Goal: Browse casually

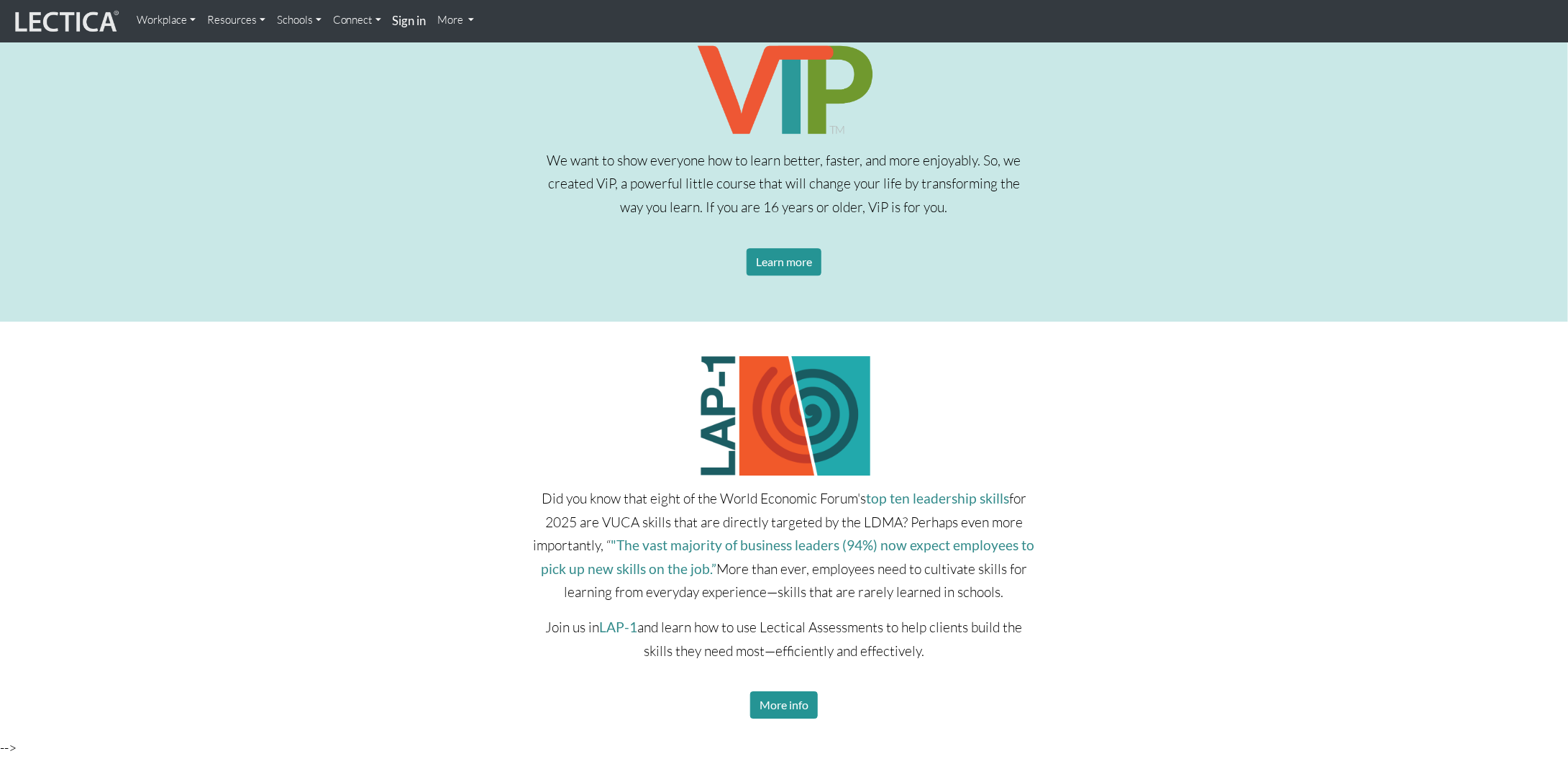
scroll to position [2158, 0]
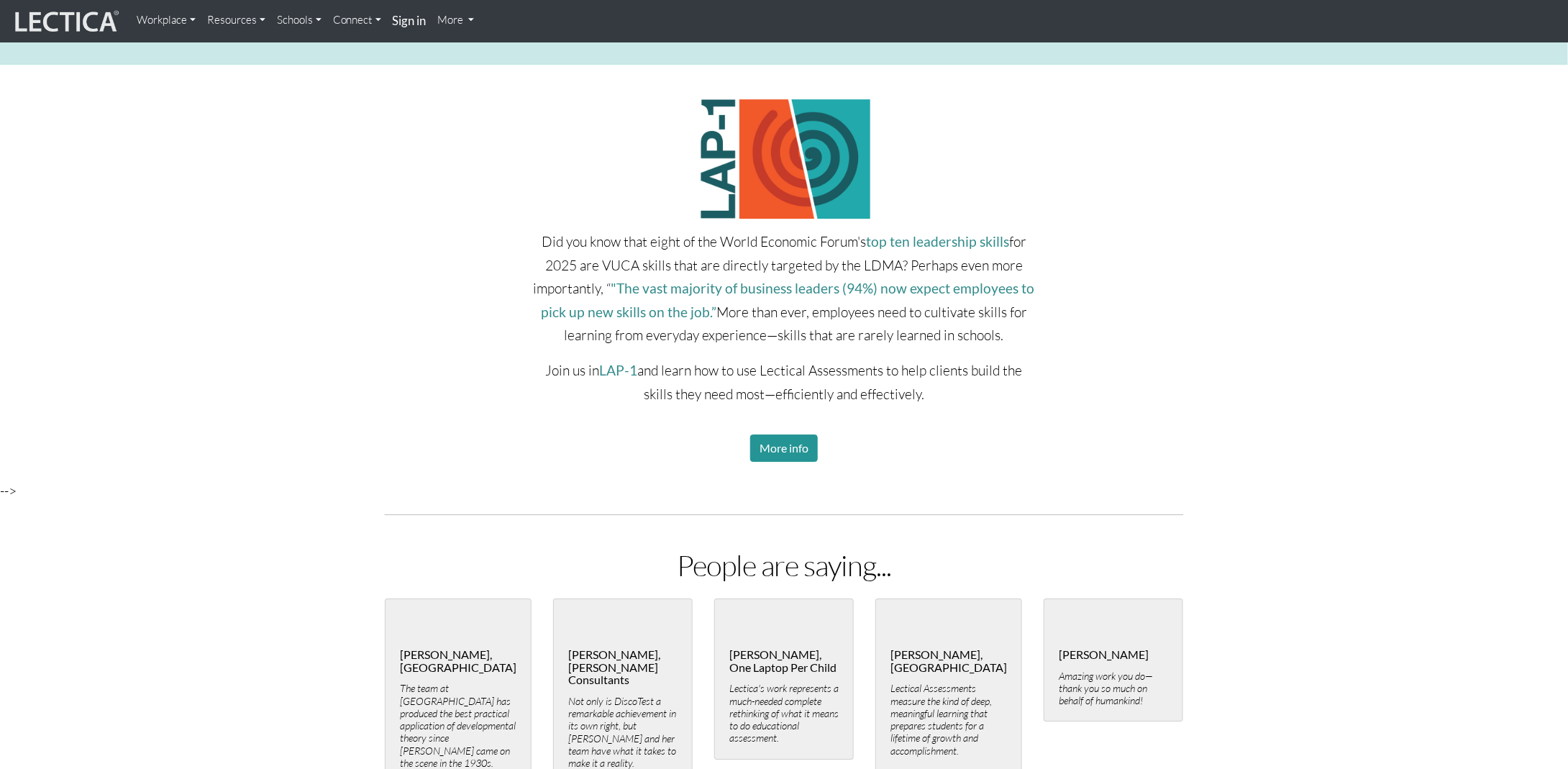
click at [153, 19] on link "Workplace" at bounding box center [166, 20] width 71 height 29
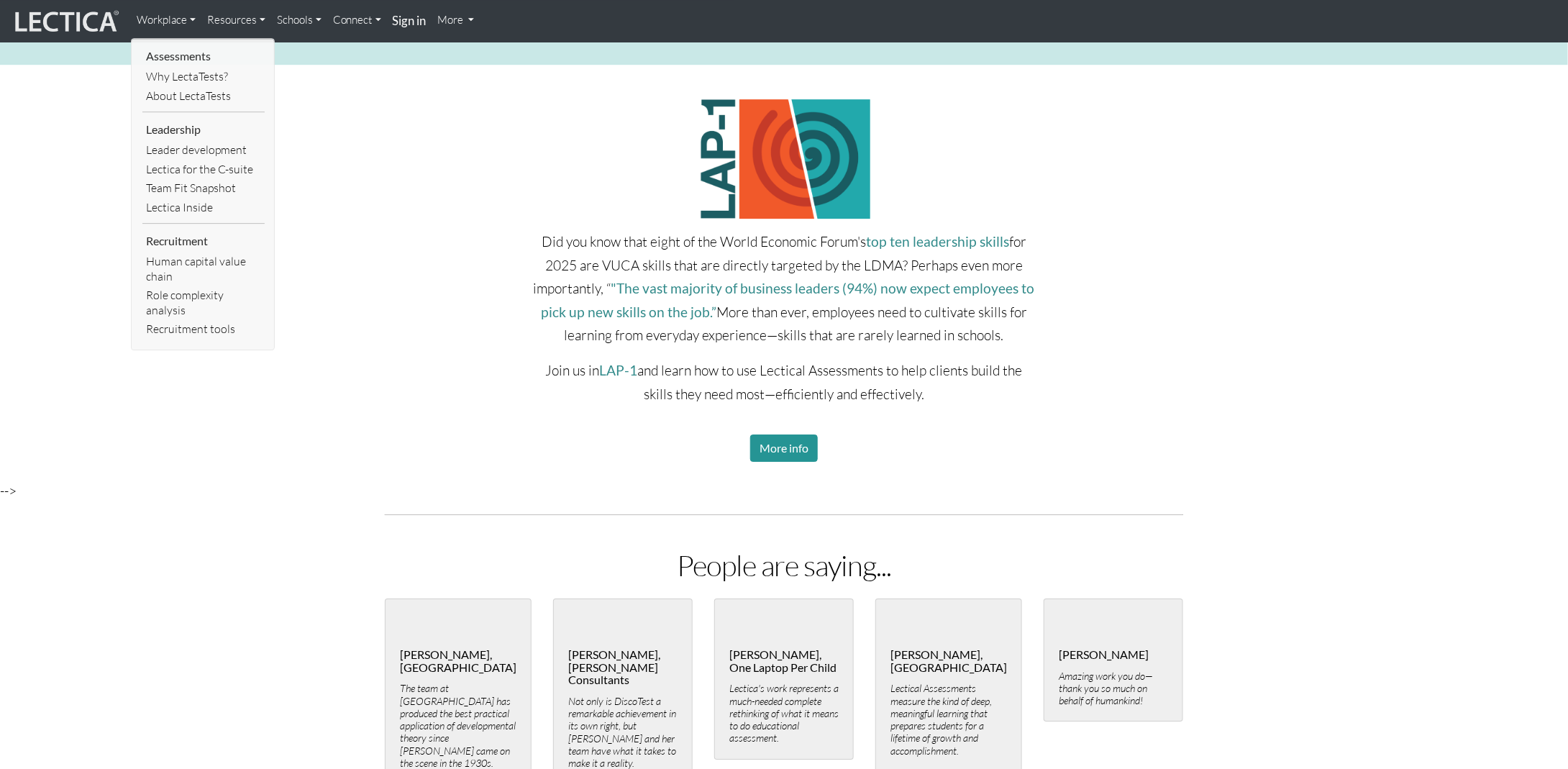
click at [257, 16] on link "Resources" at bounding box center [236, 20] width 70 height 29
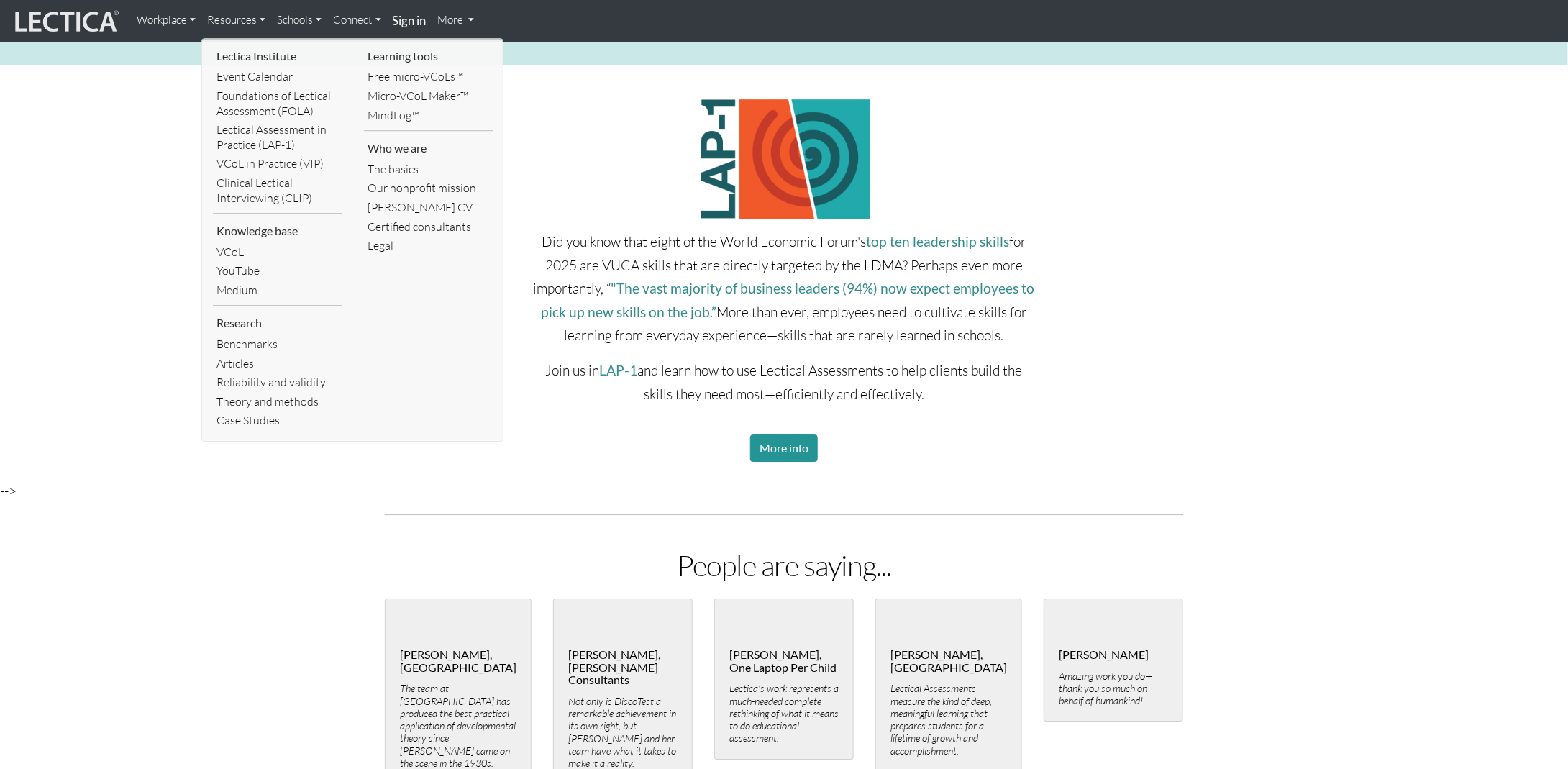
click at [308, 18] on link "Schools" at bounding box center [299, 20] width 56 height 29
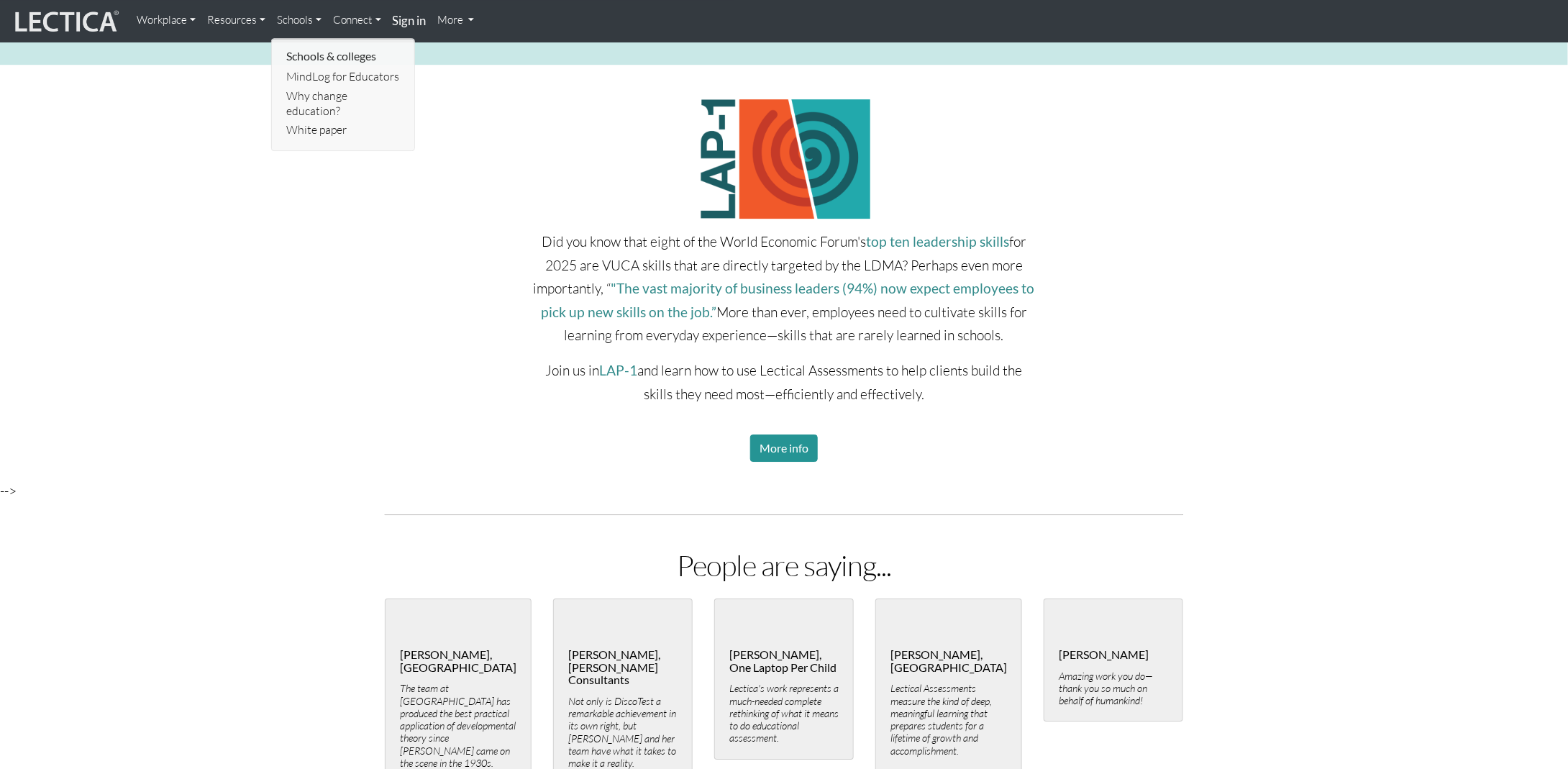
click at [449, 22] on link "More" at bounding box center [457, 20] width 48 height 29
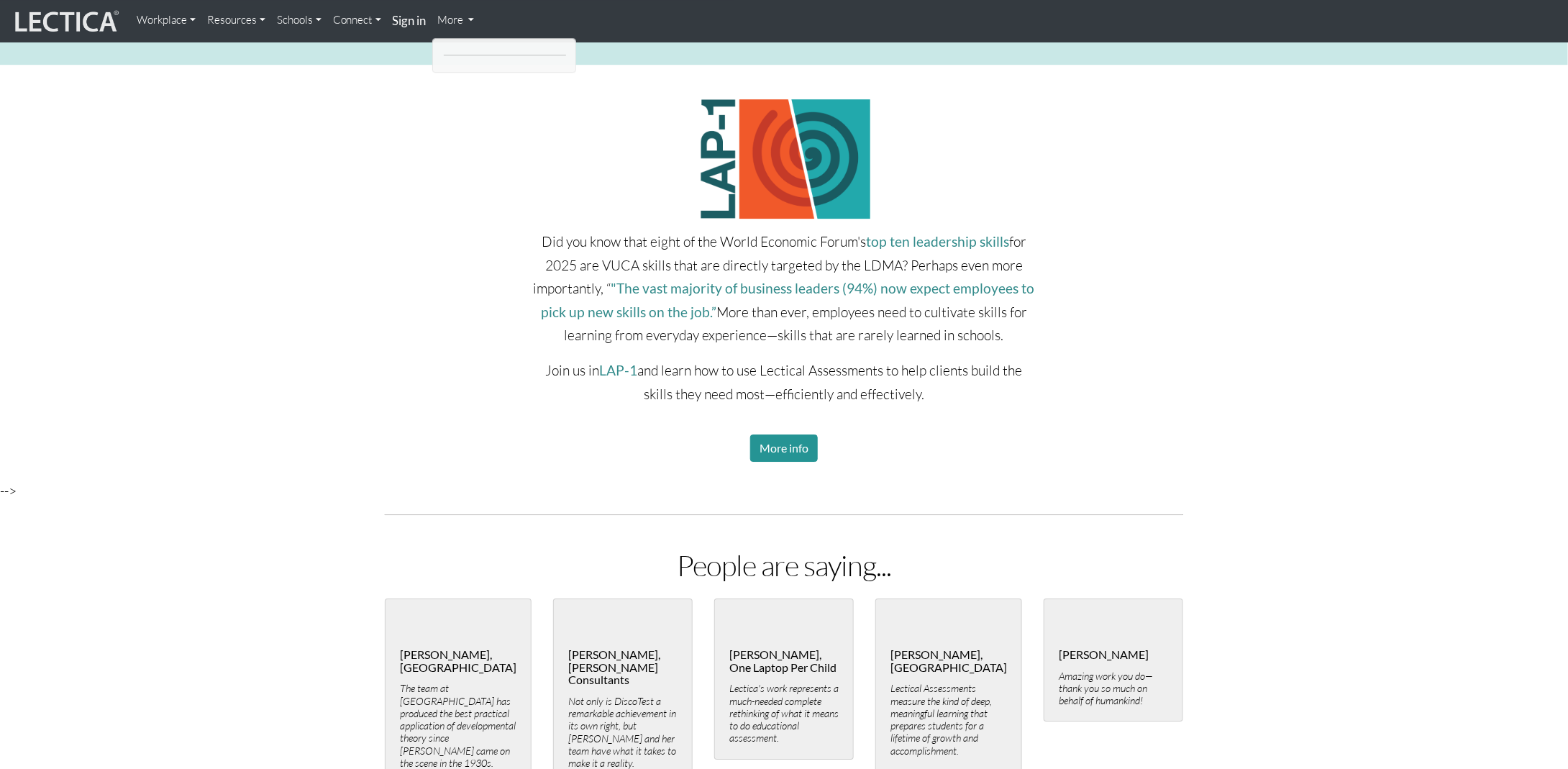
click at [86, 13] on img at bounding box center [65, 22] width 108 height 28
